Goal: Task Accomplishment & Management: Manage account settings

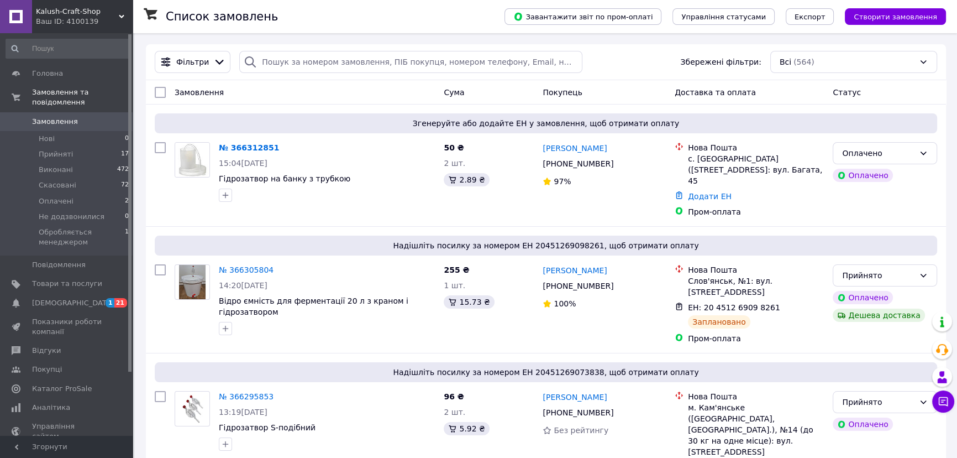
click at [239, 145] on link "№ 366312851" at bounding box center [249, 147] width 60 height 9
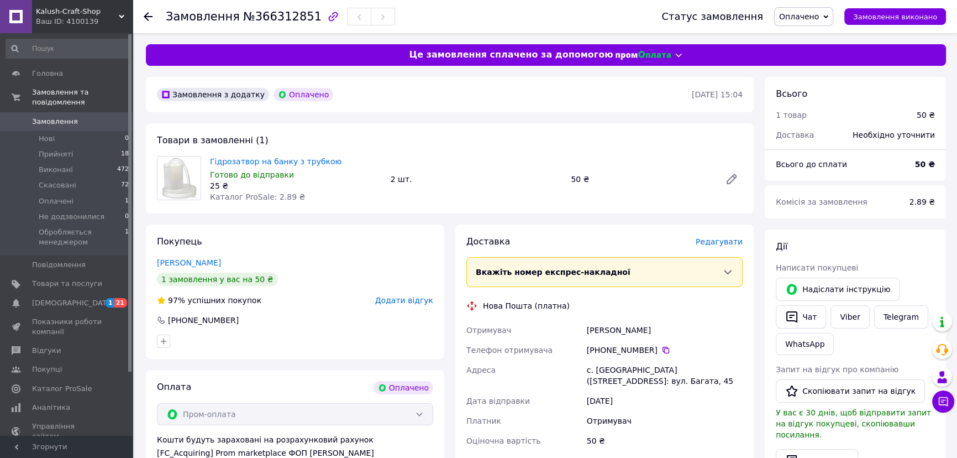
click at [834, 20] on span "Оплачено" at bounding box center [804, 16] width 59 height 19
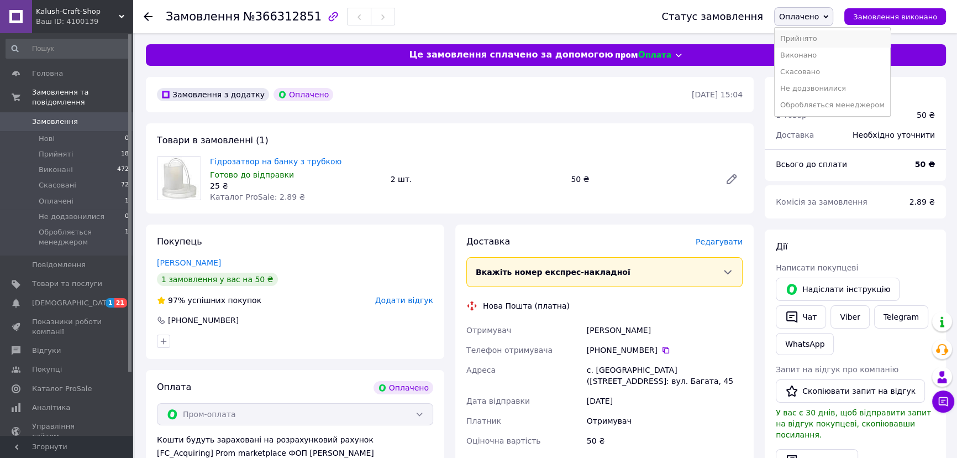
click at [812, 38] on li "Прийнято" at bounding box center [833, 38] width 116 height 17
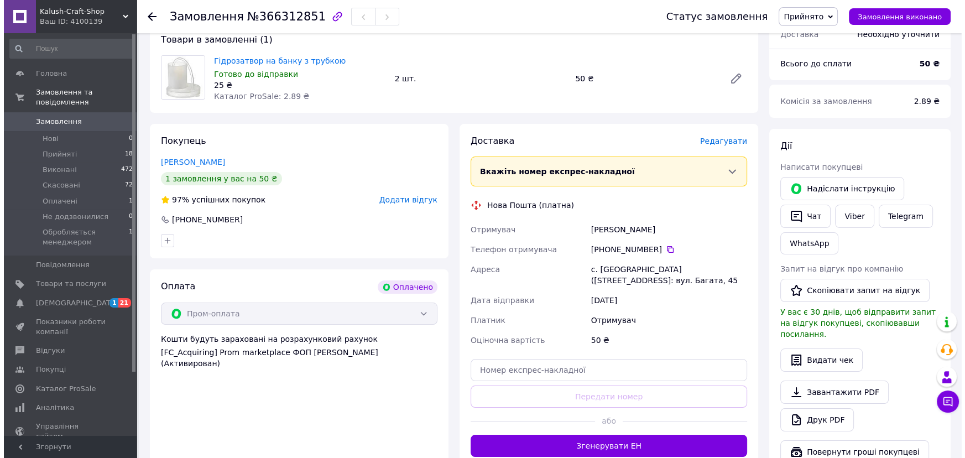
scroll to position [100, 0]
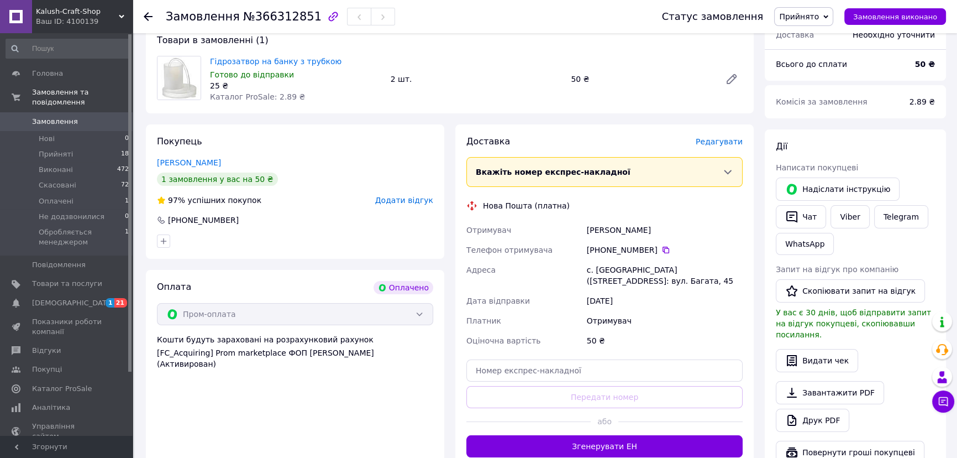
click at [724, 141] on span "Редагувати" at bounding box center [719, 141] width 47 height 9
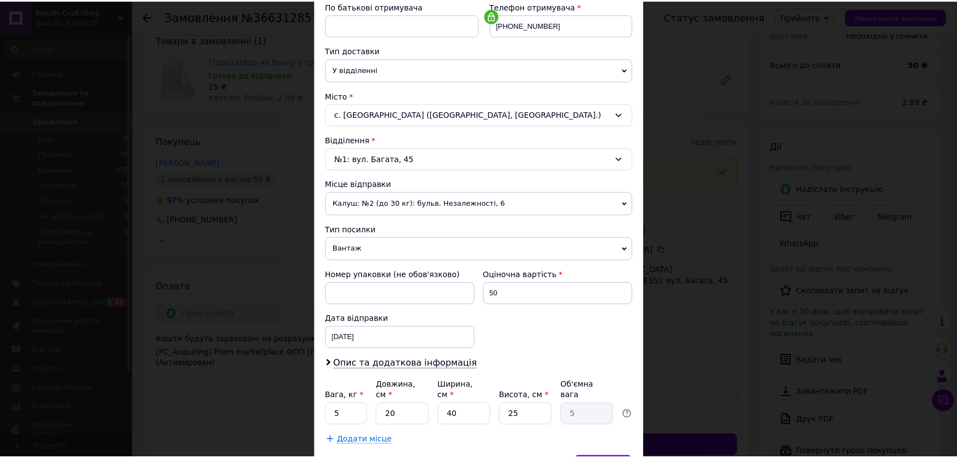
scroll to position [275, 0]
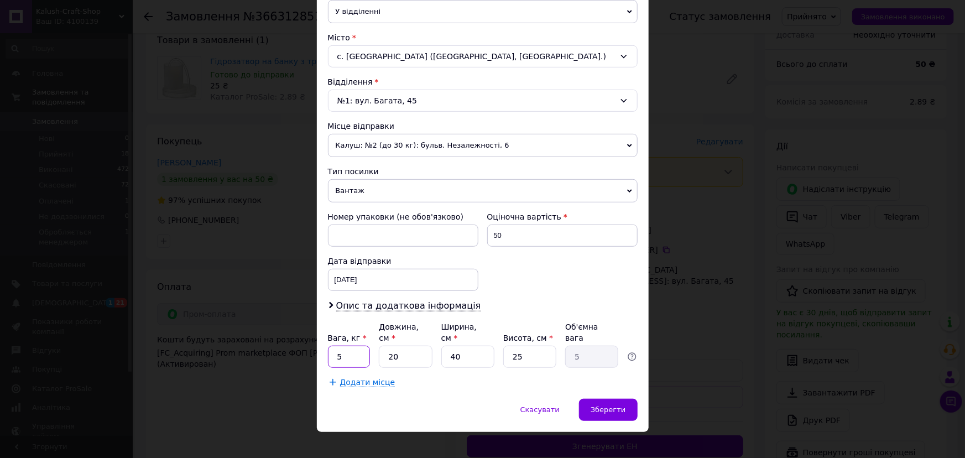
drag, startPoint x: 348, startPoint y: 344, endPoint x: 329, endPoint y: 341, distance: 19.0
click at [329, 346] on input "5" at bounding box center [349, 357] width 43 height 22
type input "0.2"
drag, startPoint x: 402, startPoint y: 341, endPoint x: 383, endPoint y: 341, distance: 18.8
click at [383, 346] on input "20" at bounding box center [405, 357] width 53 height 22
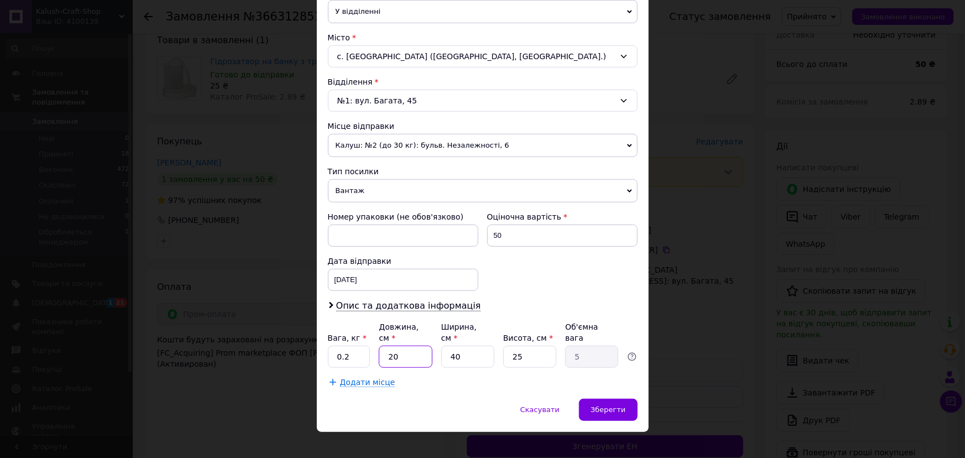
type input "1"
type input "0.25"
type input "15"
type input "3.75"
type input "15"
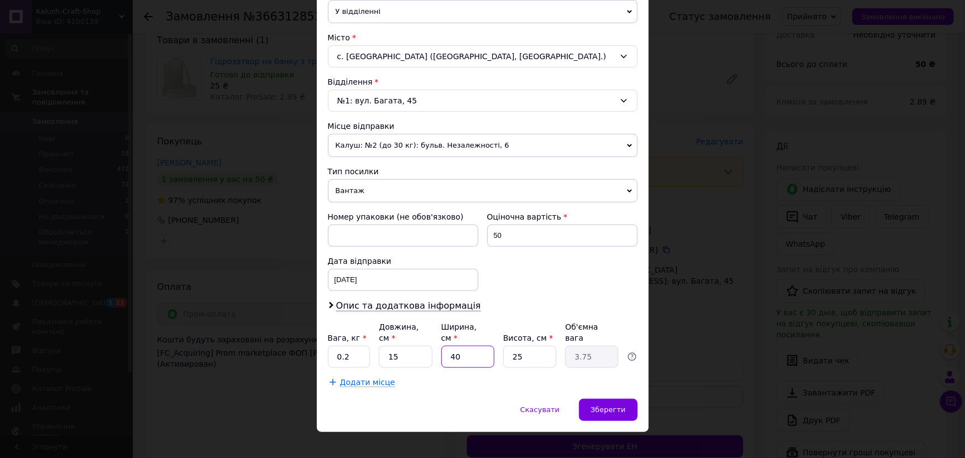
drag, startPoint x: 443, startPoint y: 343, endPoint x: 436, endPoint y: 343, distance: 7.2
click at [436, 343] on div "Вага, кг * 0.2 Довжина, см * 15 Ширина, см * 40 Висота, см * 25 Об'ємна вага 3.…" at bounding box center [483, 344] width 310 height 46
type input "1"
type input "0.1"
type input "10"
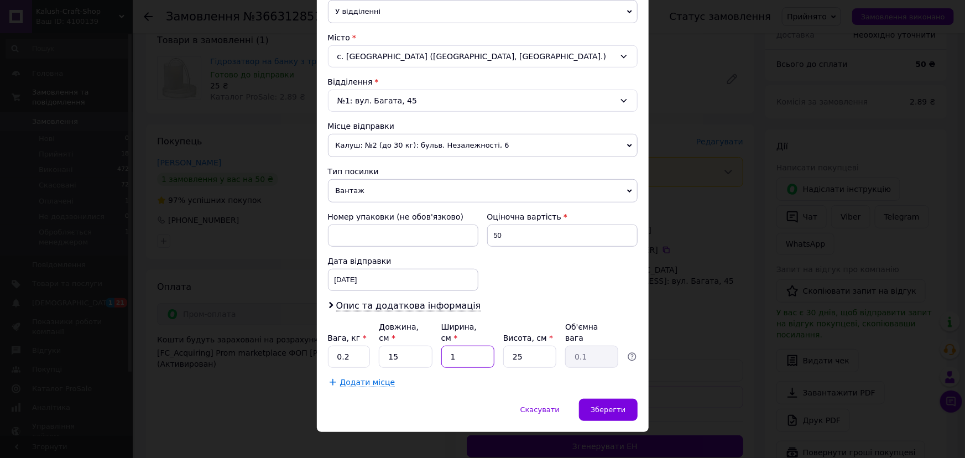
type input "0.94"
type input "10"
drag, startPoint x: 524, startPoint y: 344, endPoint x: 499, endPoint y: 343, distance: 24.4
click at [499, 343] on div "Вага, кг * 0.2 Довжина, см * 15 Ширина, см * 10 Висота, см * 25 Об'ємна вага 0.…" at bounding box center [483, 344] width 310 height 46
type input "6"
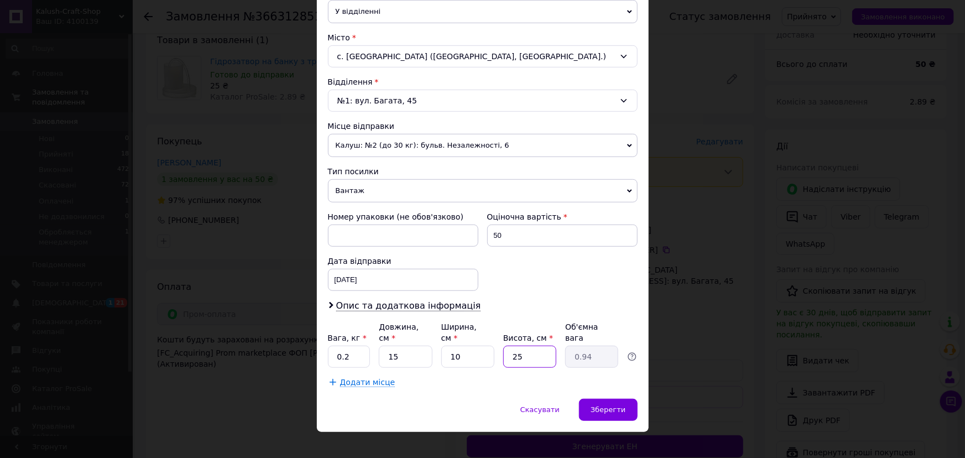
type input "0.23"
type input "6"
click at [470, 385] on div "Спосіб доставки Нова Пошта (платна) Платник Отримувач Відправник Прізвище отрим…" at bounding box center [483, 98] width 332 height 601
click at [601, 405] on span "Зберегти" at bounding box center [607, 409] width 35 height 8
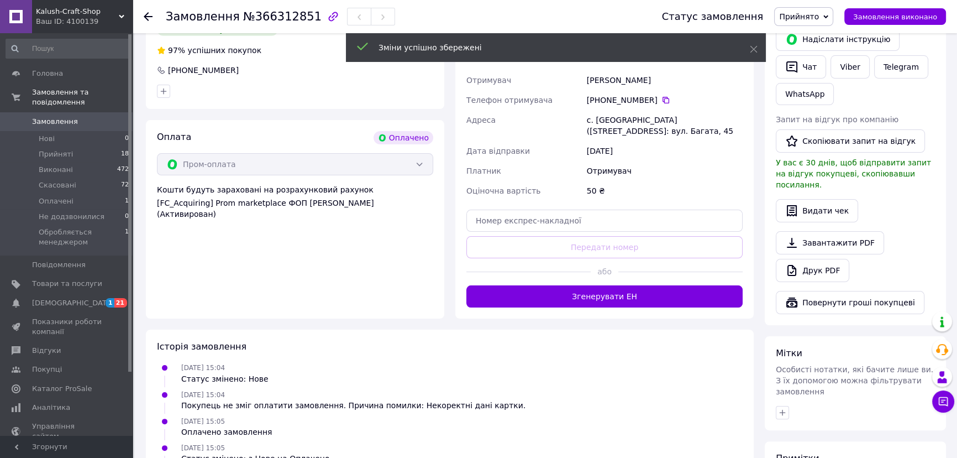
scroll to position [301, 0]
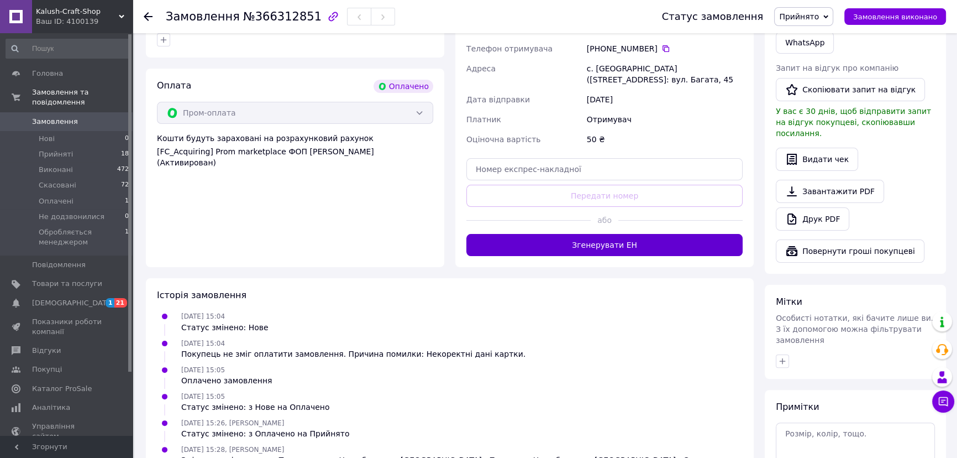
click at [603, 246] on button "Згенерувати ЕН" at bounding box center [605, 245] width 276 height 22
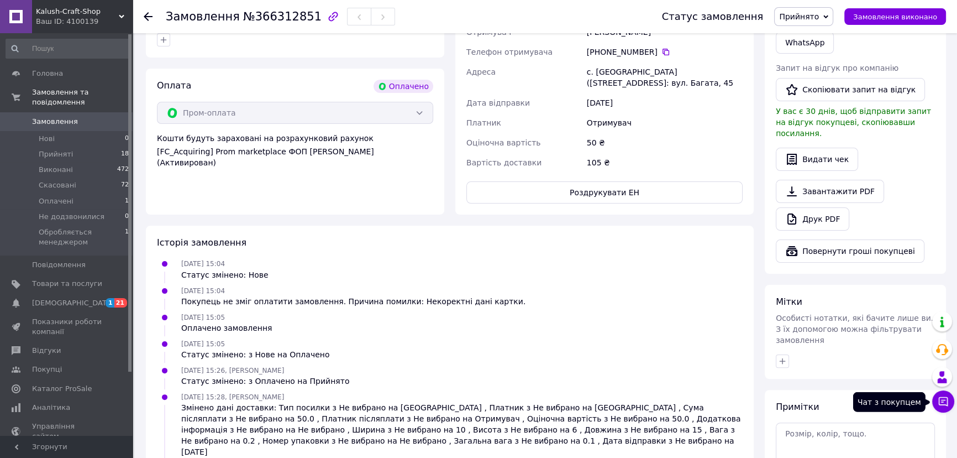
click at [949, 402] on icon at bounding box center [943, 401] width 11 height 11
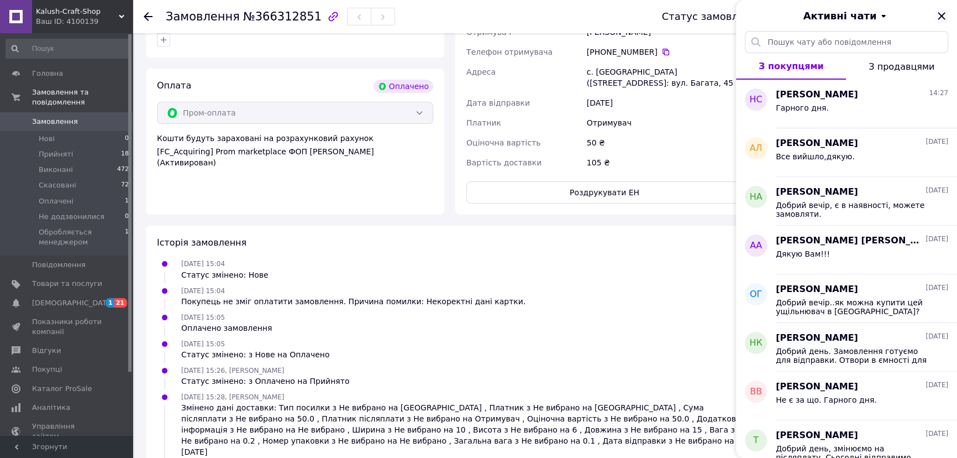
click at [945, 18] on icon "Закрити" at bounding box center [941, 15] width 13 height 13
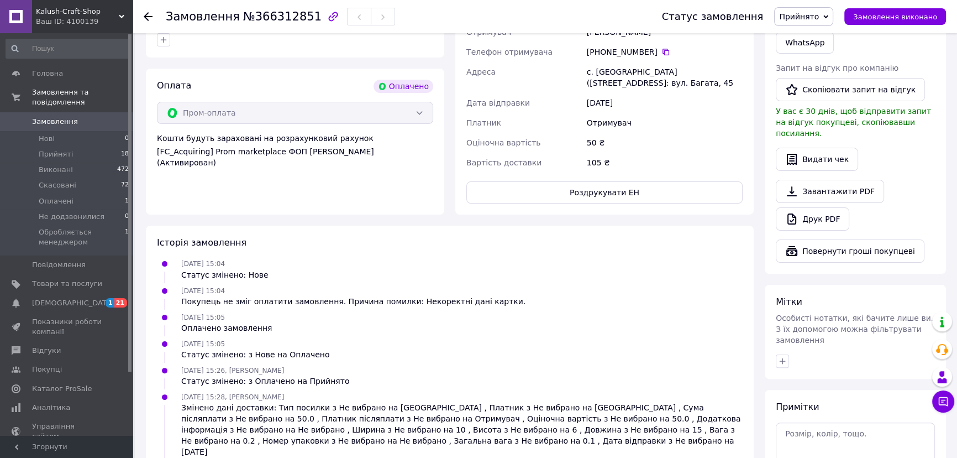
click at [43, 117] on span "Замовлення" at bounding box center [55, 122] width 46 height 10
